Goal: Complete application form

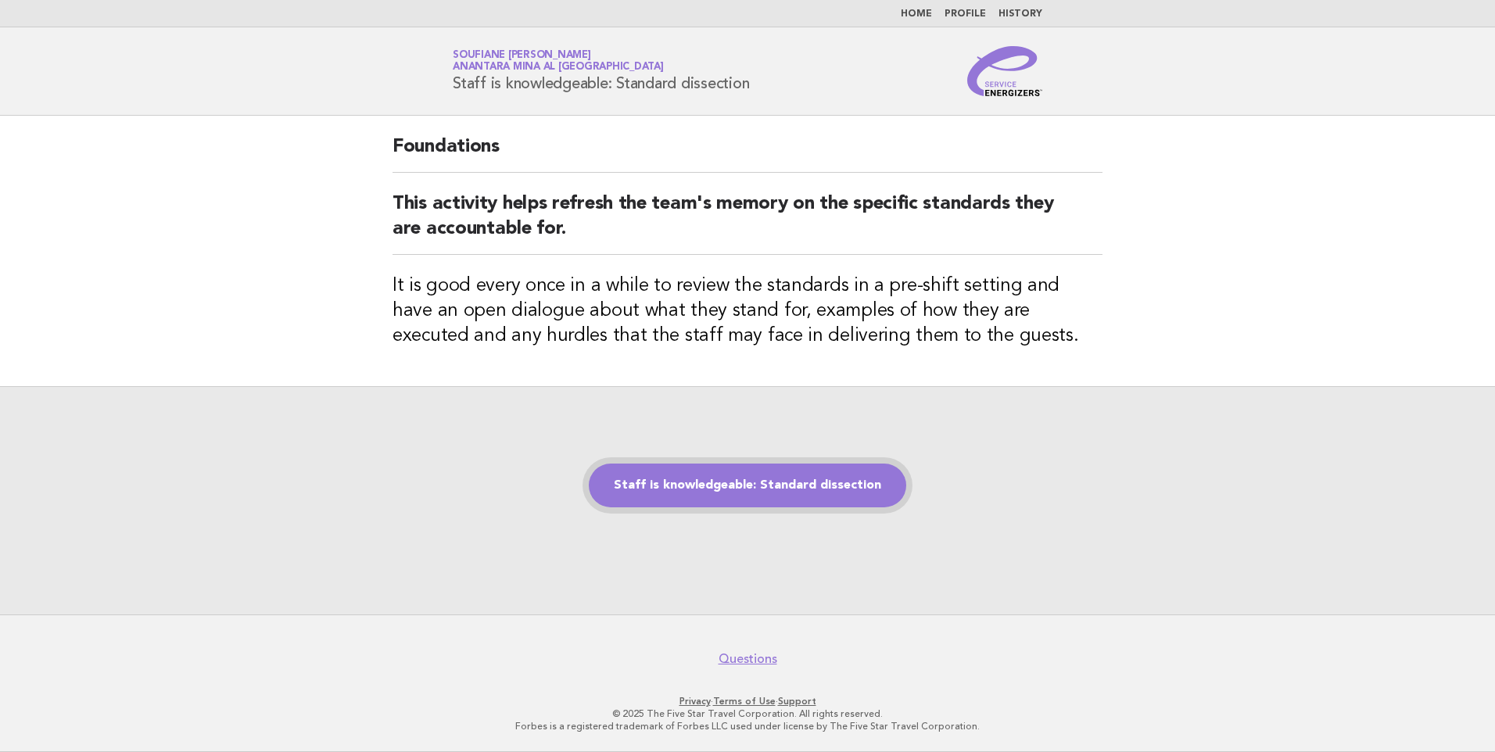
click at [685, 483] on link "Staff is knowledgeable: Standard dissection" at bounding box center [747, 486] width 317 height 44
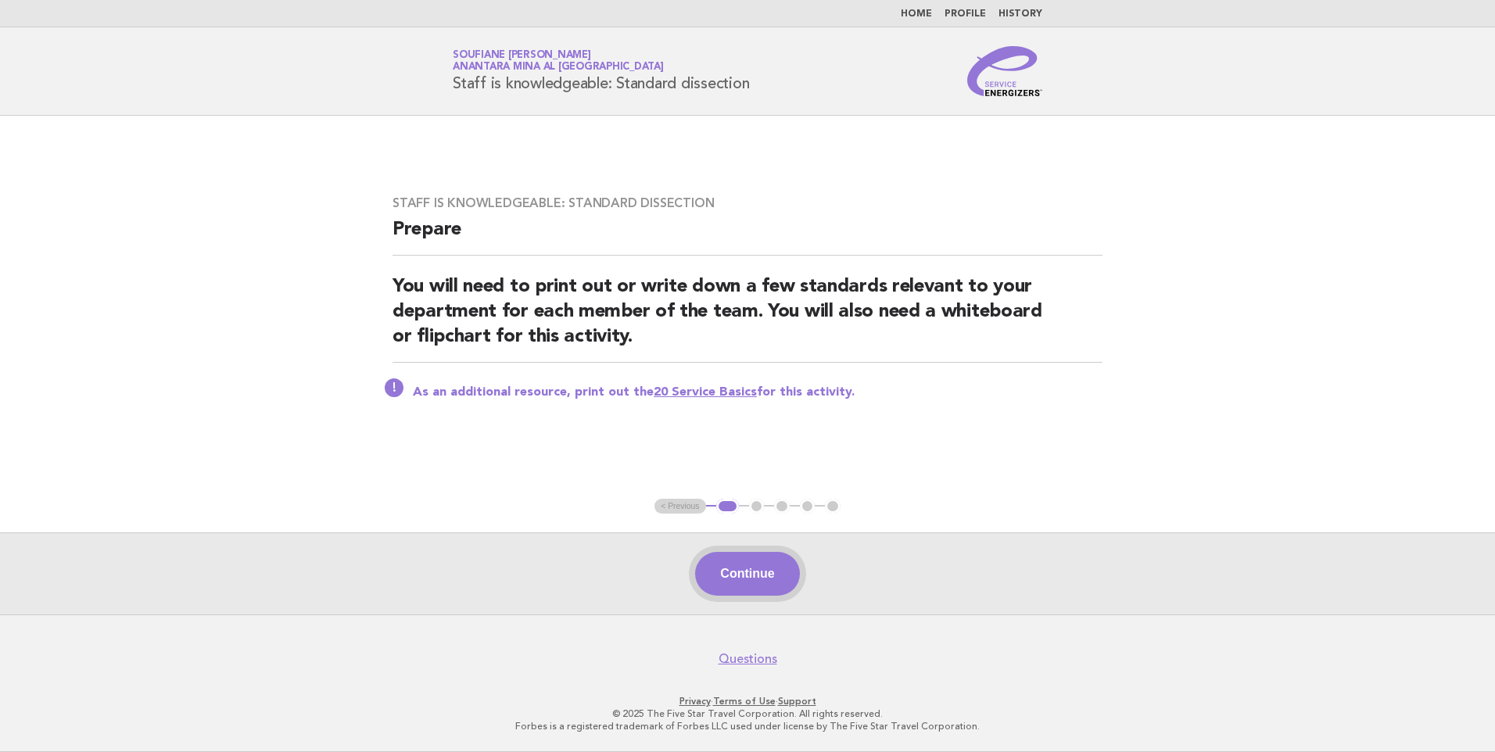
click at [761, 577] on button "Continue" at bounding box center [747, 574] width 104 height 44
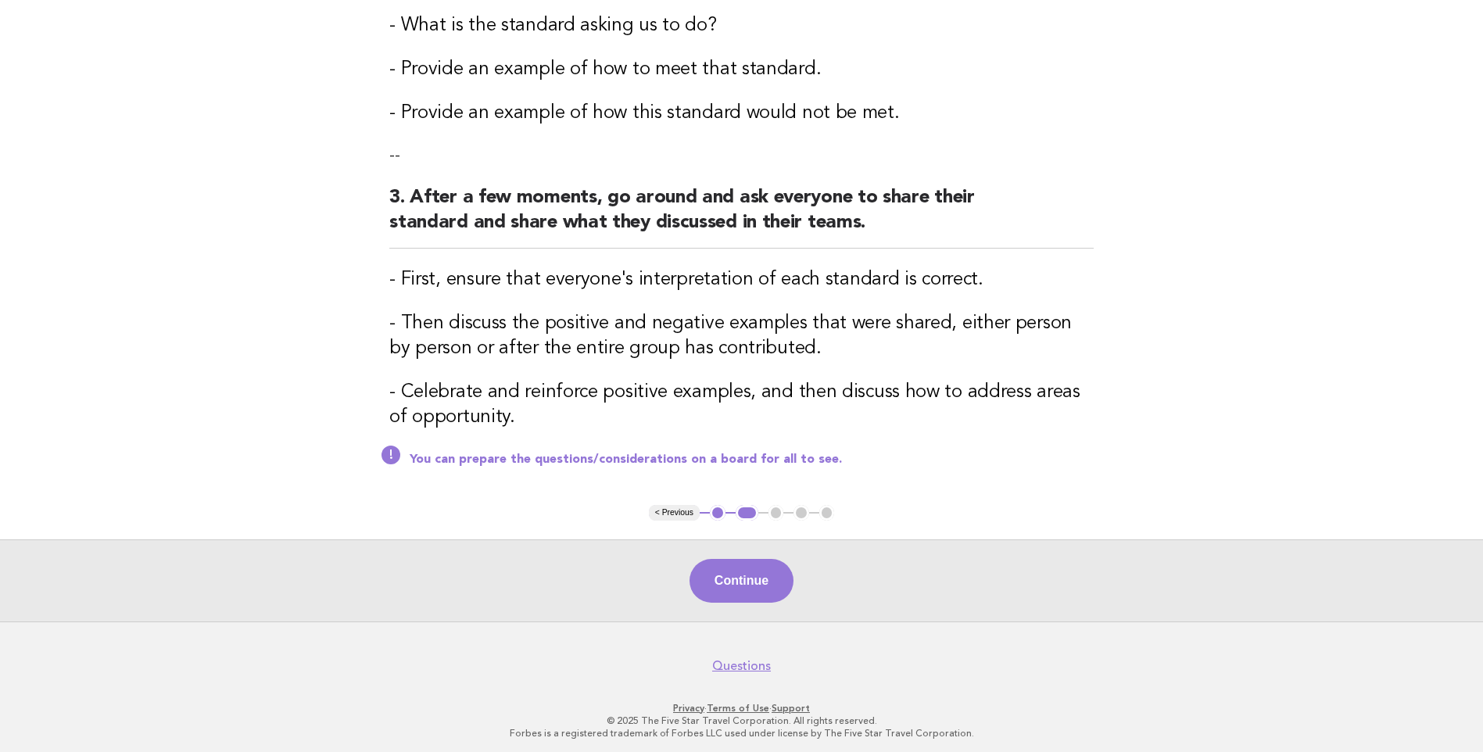
scroll to position [499, 0]
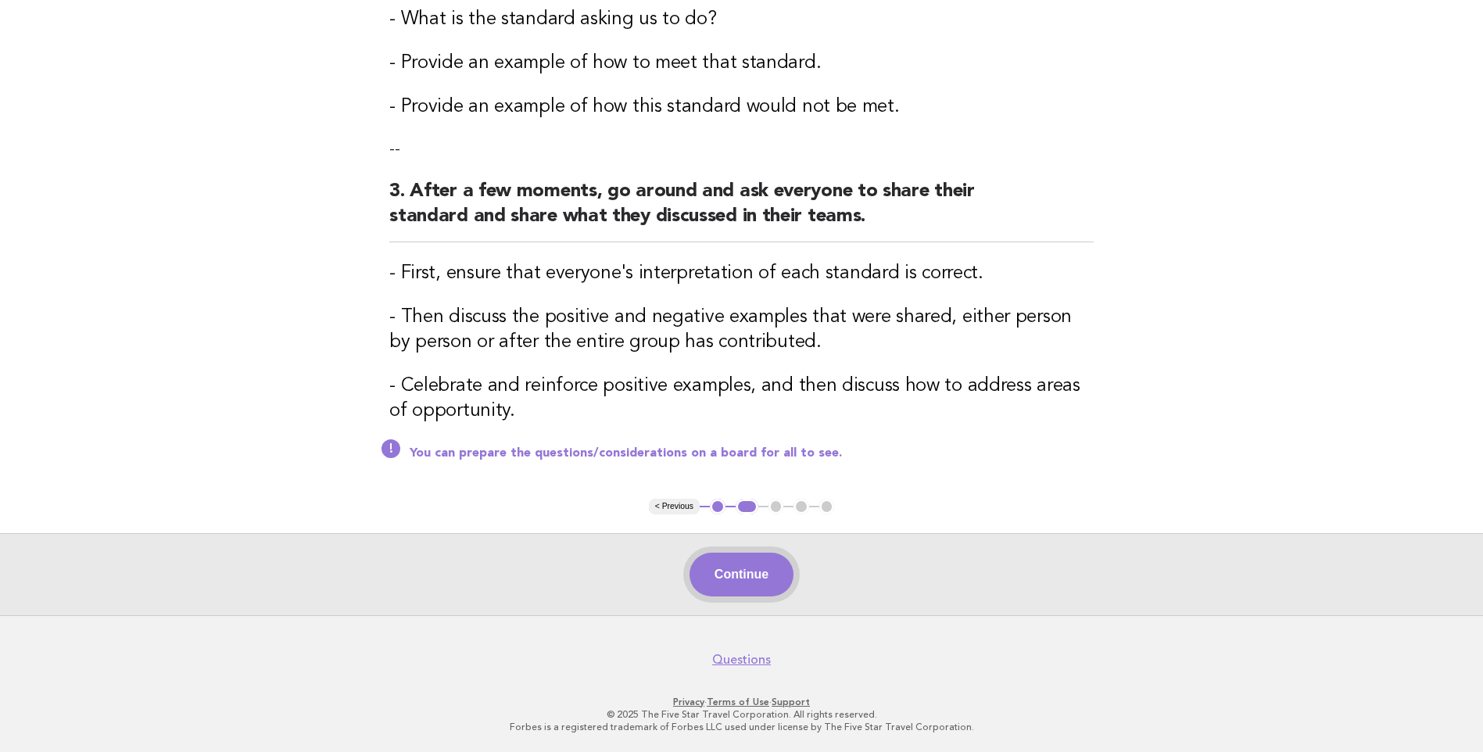
click at [745, 576] on button "Continue" at bounding box center [741, 575] width 104 height 44
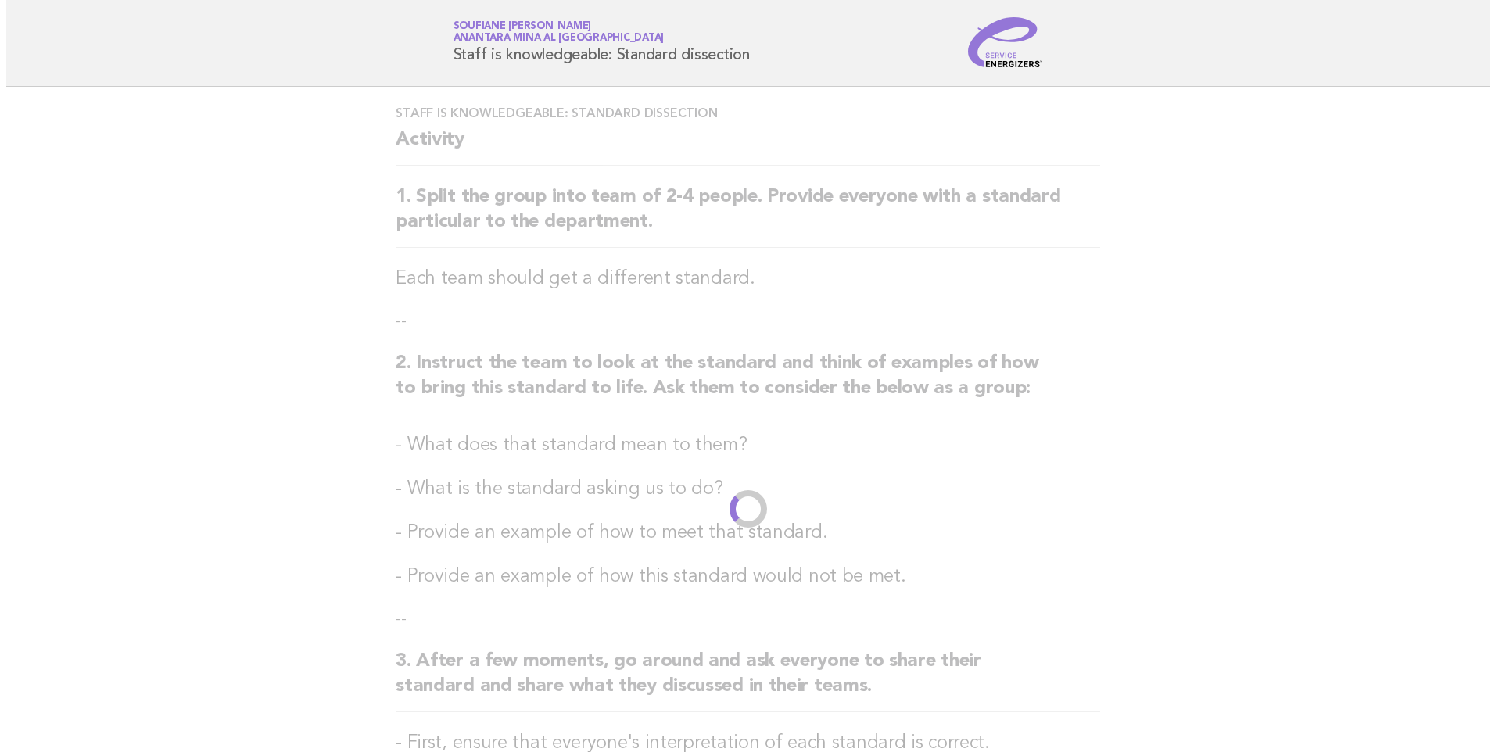
scroll to position [0, 0]
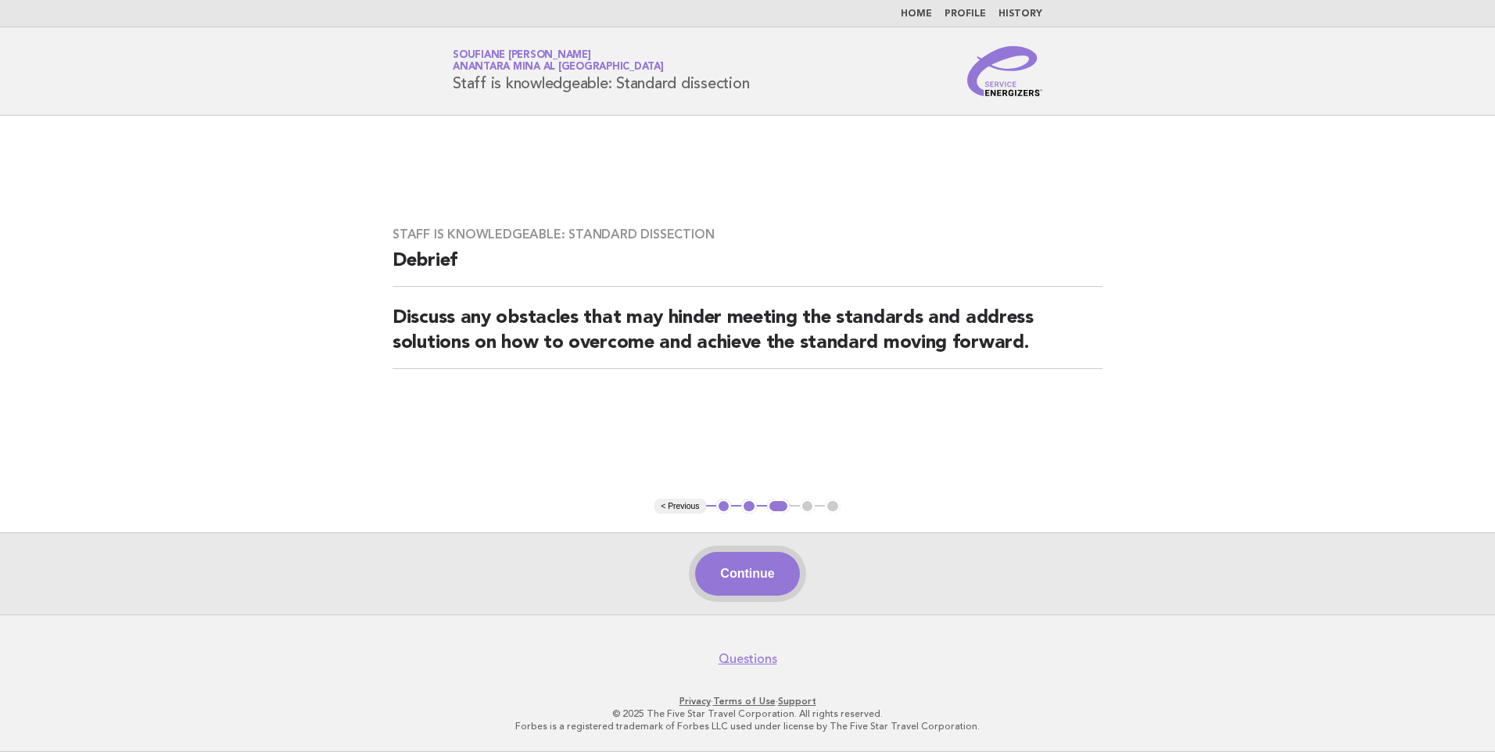
click at [736, 580] on button "Continue" at bounding box center [747, 574] width 104 height 44
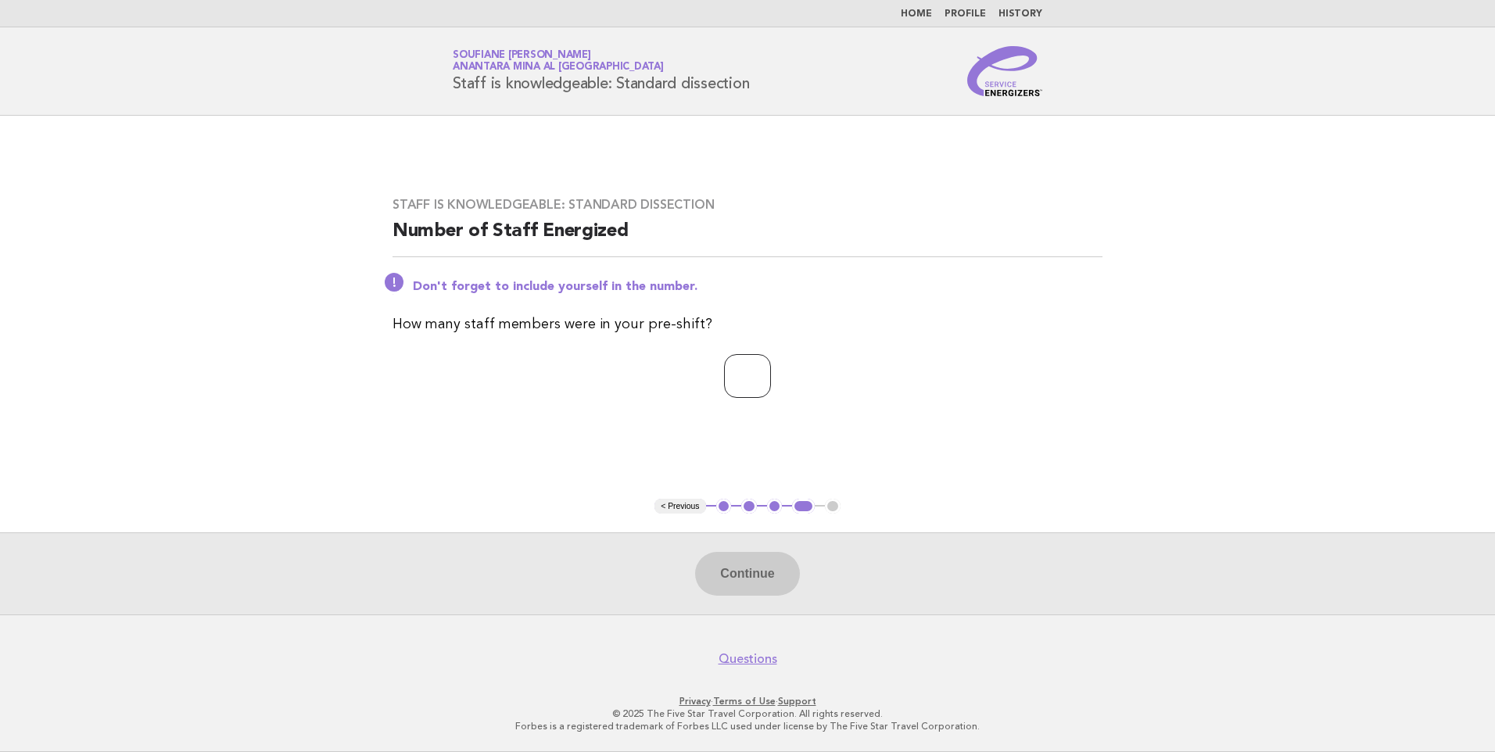
type input "*"
click at [771, 368] on input "*" at bounding box center [747, 376] width 47 height 44
type input "*"
click at [657, 439] on main "Staff is knowledgeable: Standard dissection Number of Staff Energized Don't for…" at bounding box center [747, 365] width 1495 height 499
click at [738, 563] on button "Continue" at bounding box center [747, 574] width 104 height 44
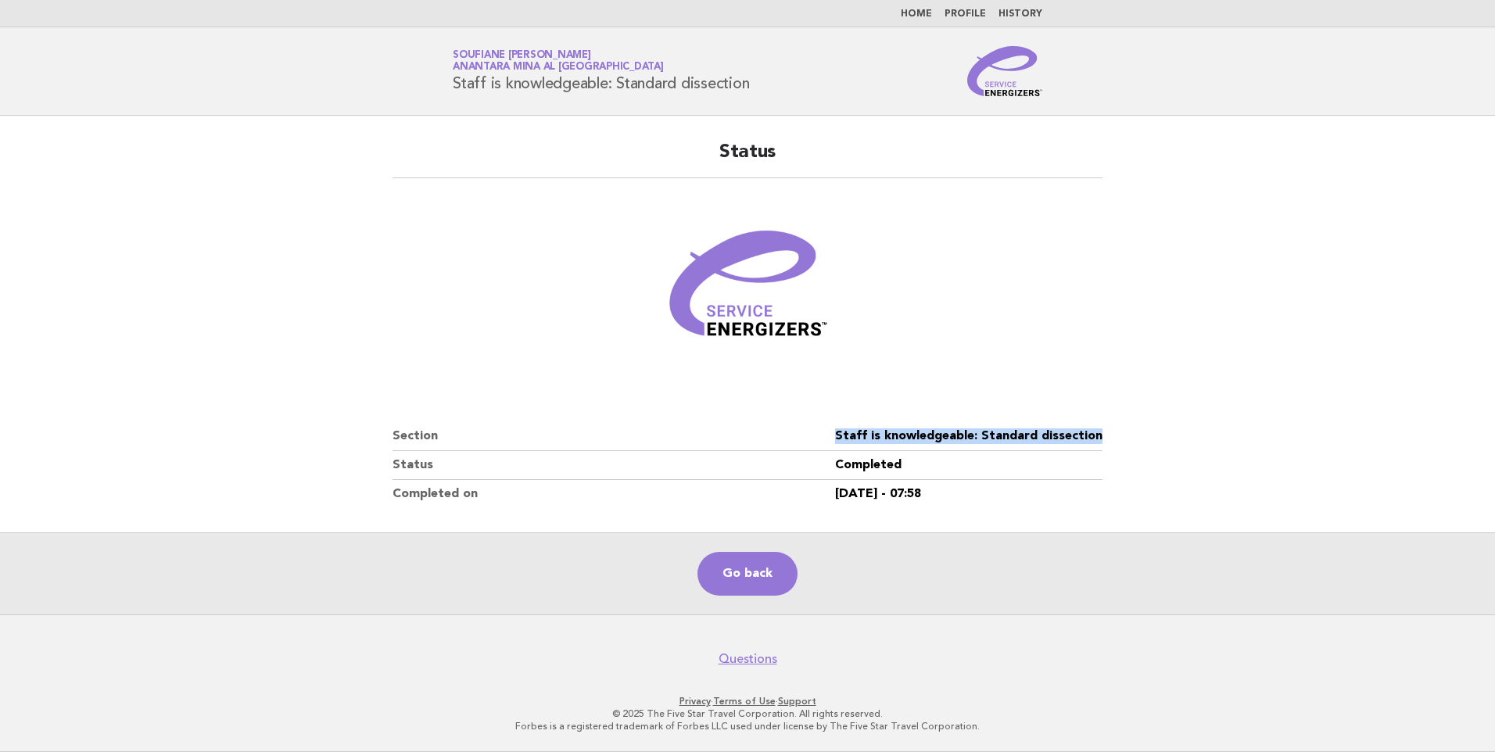
drag, startPoint x: 1059, startPoint y: 426, endPoint x: 837, endPoint y: 421, distance: 222.1
click at [837, 421] on div "Status Section Staff is knowledgeable: Standard dissection Status Completed Com…" at bounding box center [747, 324] width 747 height 406
copy dl "Staff is knowledgeable: Standard dissection"
